Goal: Register for event/course

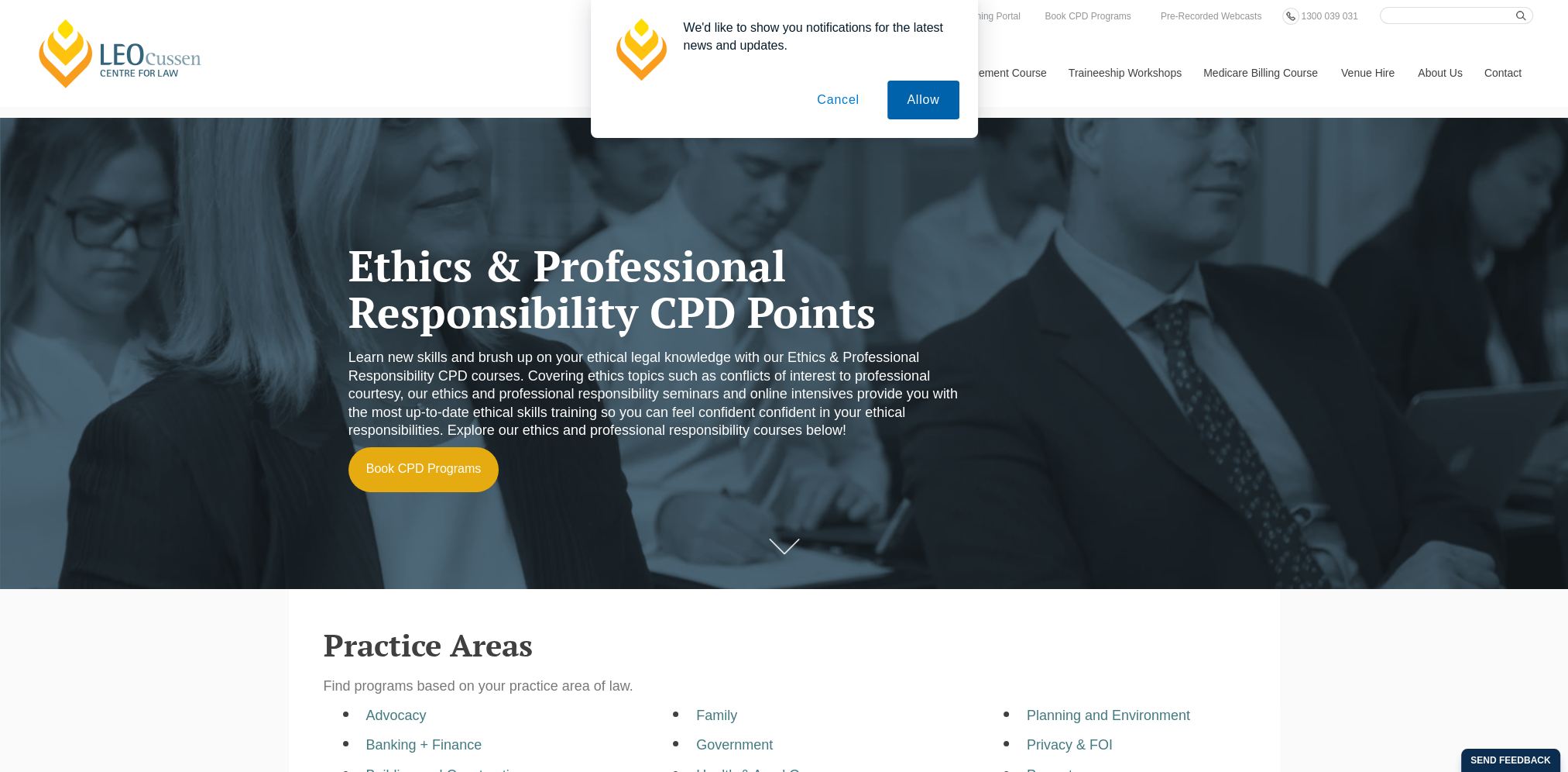
click at [934, 98] on button "Allow" at bounding box center [924, 100] width 71 height 39
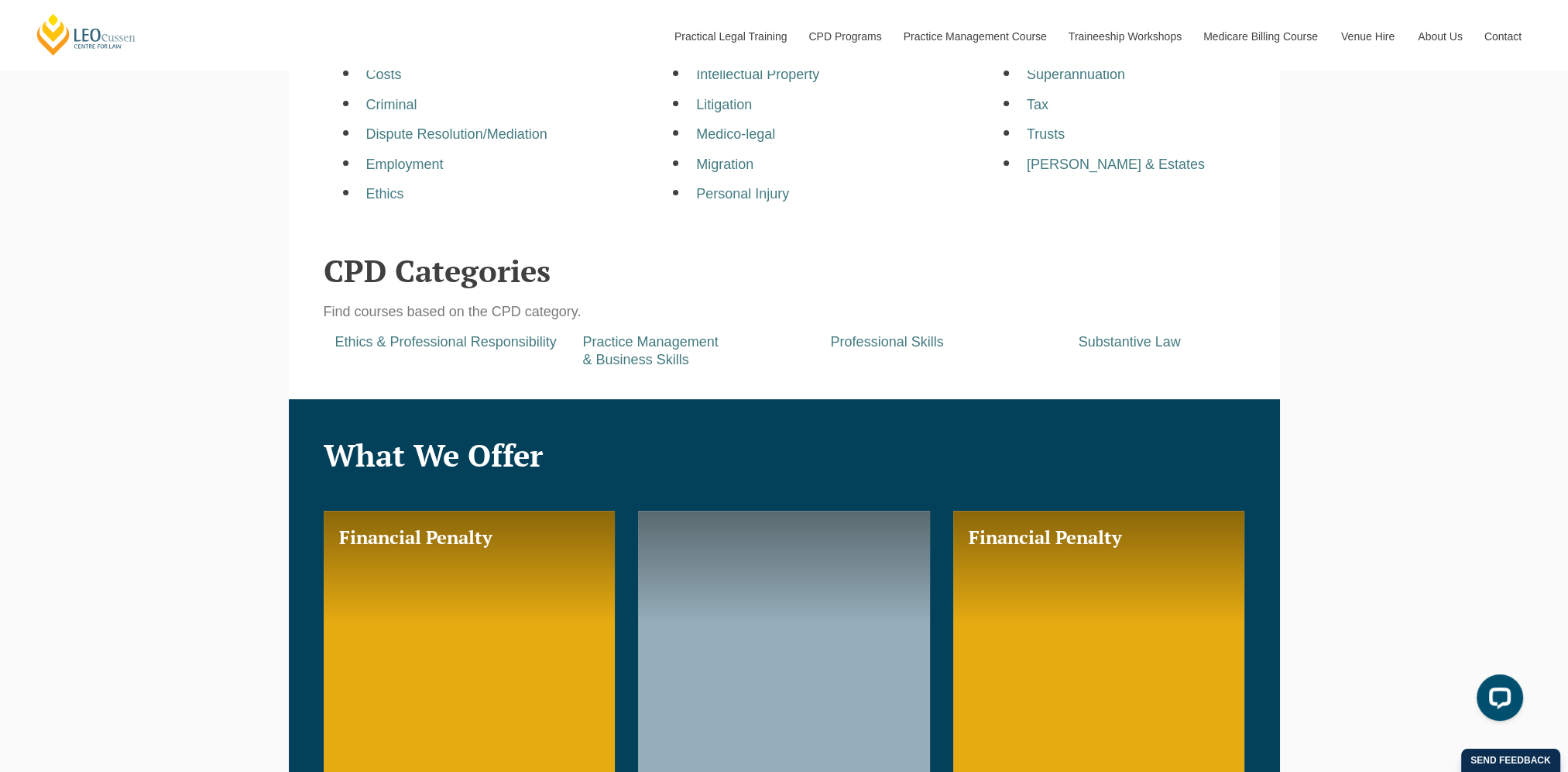
scroll to position [774, 0]
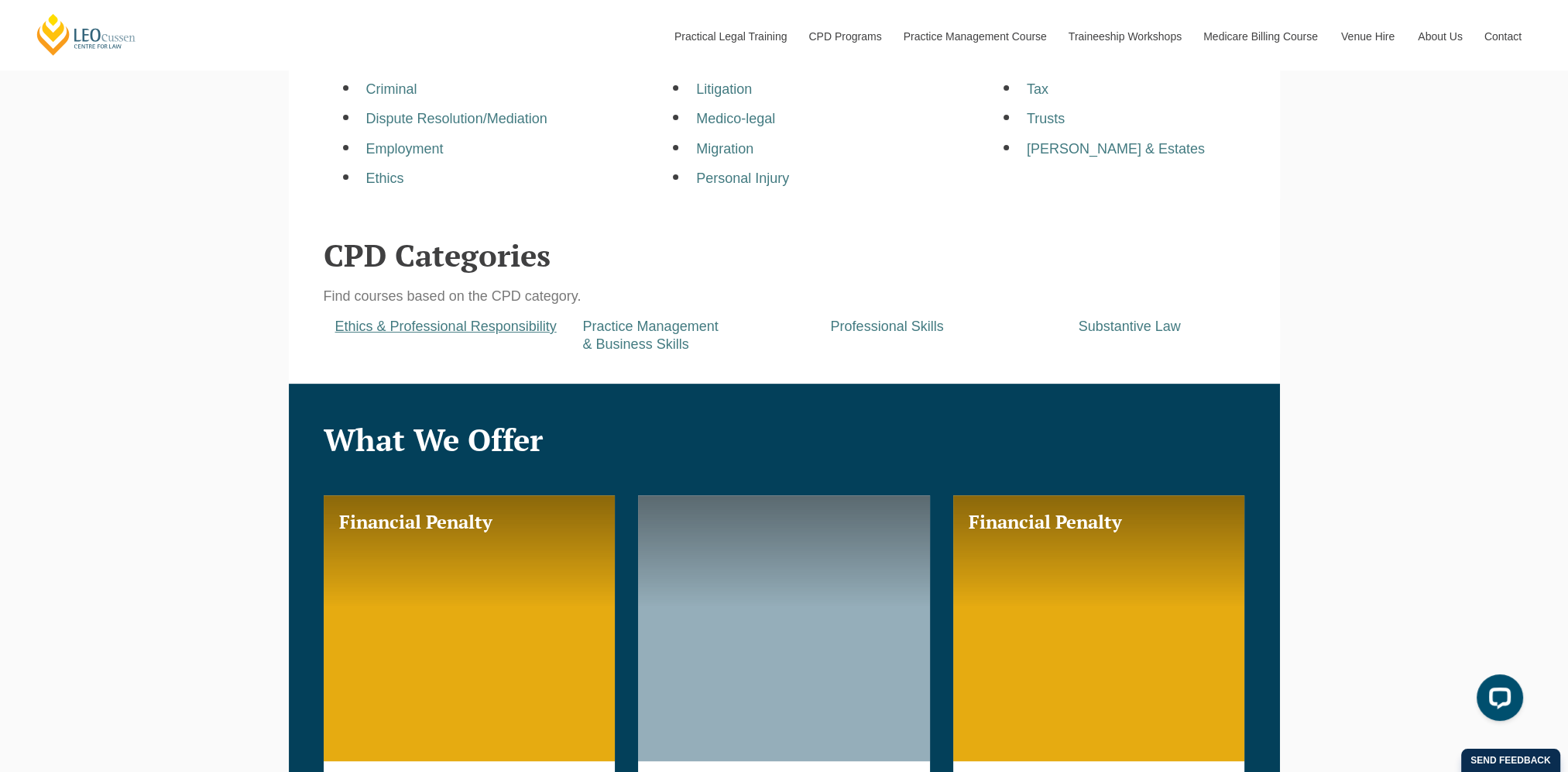
click at [534, 334] on a=pages/cpd-programs&taxons=pages/cpd-programs/cpd-category/ethics-and-professional-responsibility&_gl=1*62adg9*_gcl_au*NDc5Mzk5MjYyLjE3NTg2NzM3NTE "Ethics & Professional Responsibility" at bounding box center [446, 326] width 222 height 16
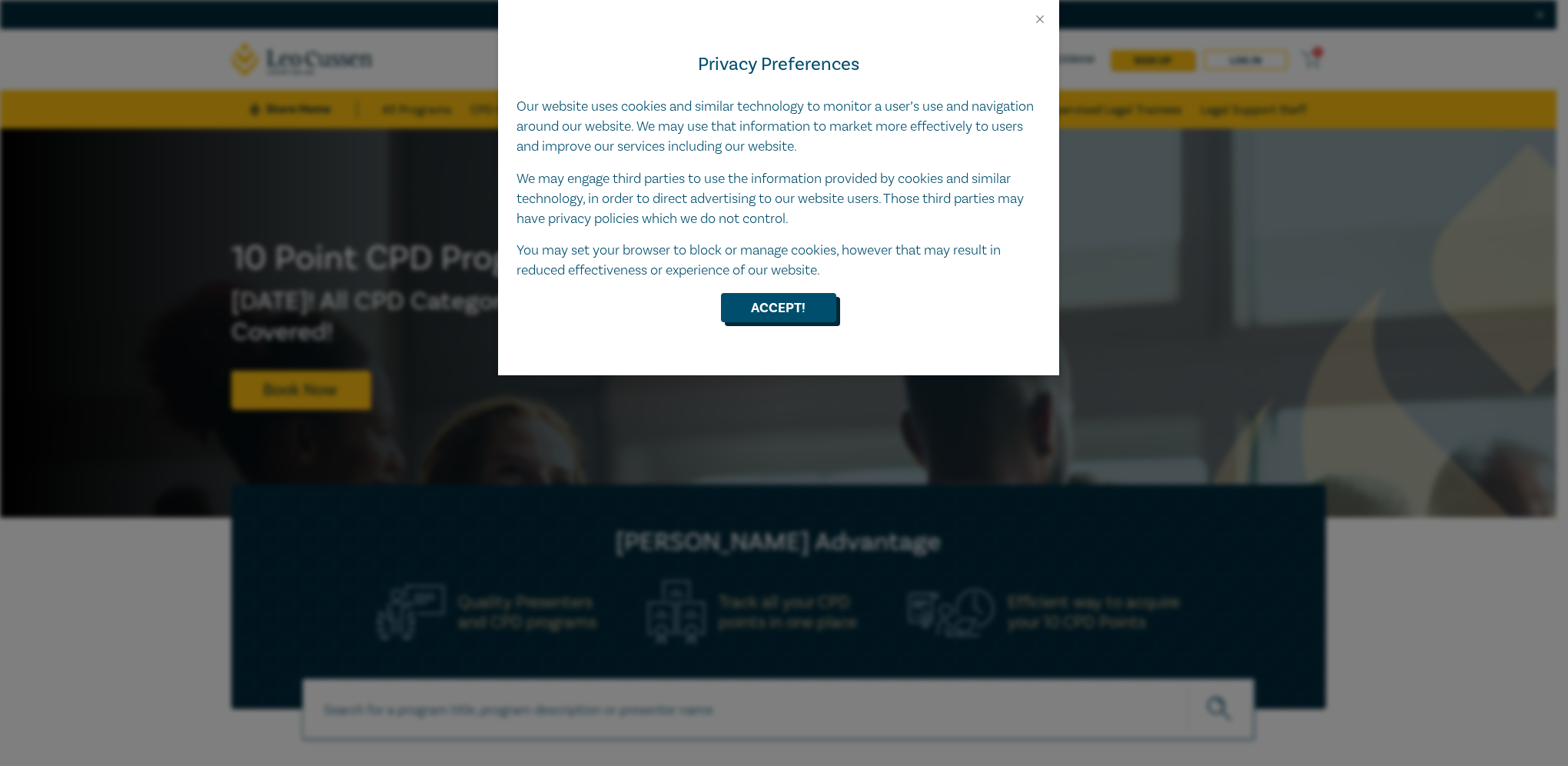
click at [763, 311] on button "Accept!" at bounding box center [779, 307] width 115 height 29
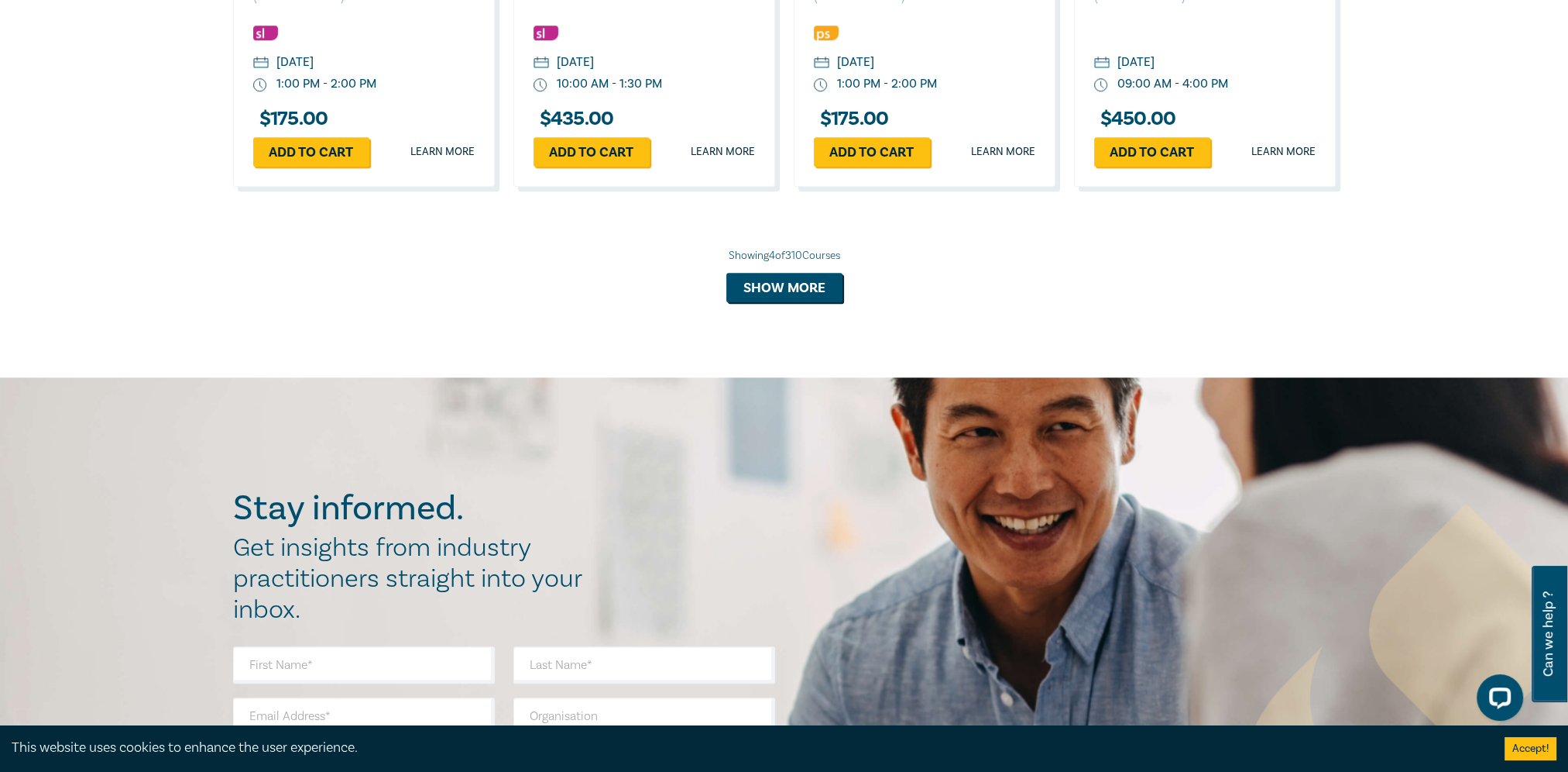
scroll to position [1510, 0]
